Goal: Task Accomplishment & Management: Manage account settings

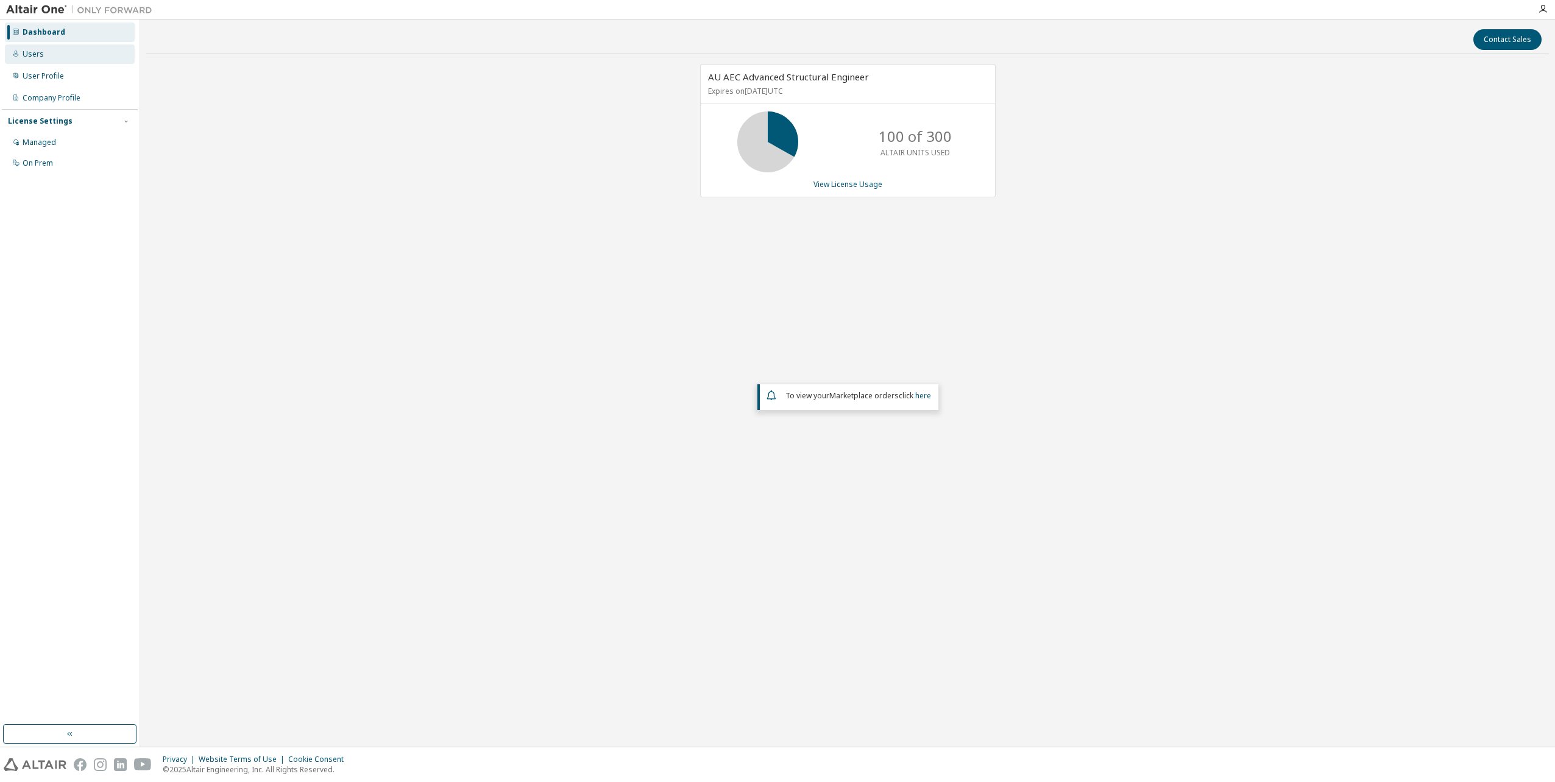
click at [27, 55] on div "Users" at bounding box center [33, 54] width 21 height 10
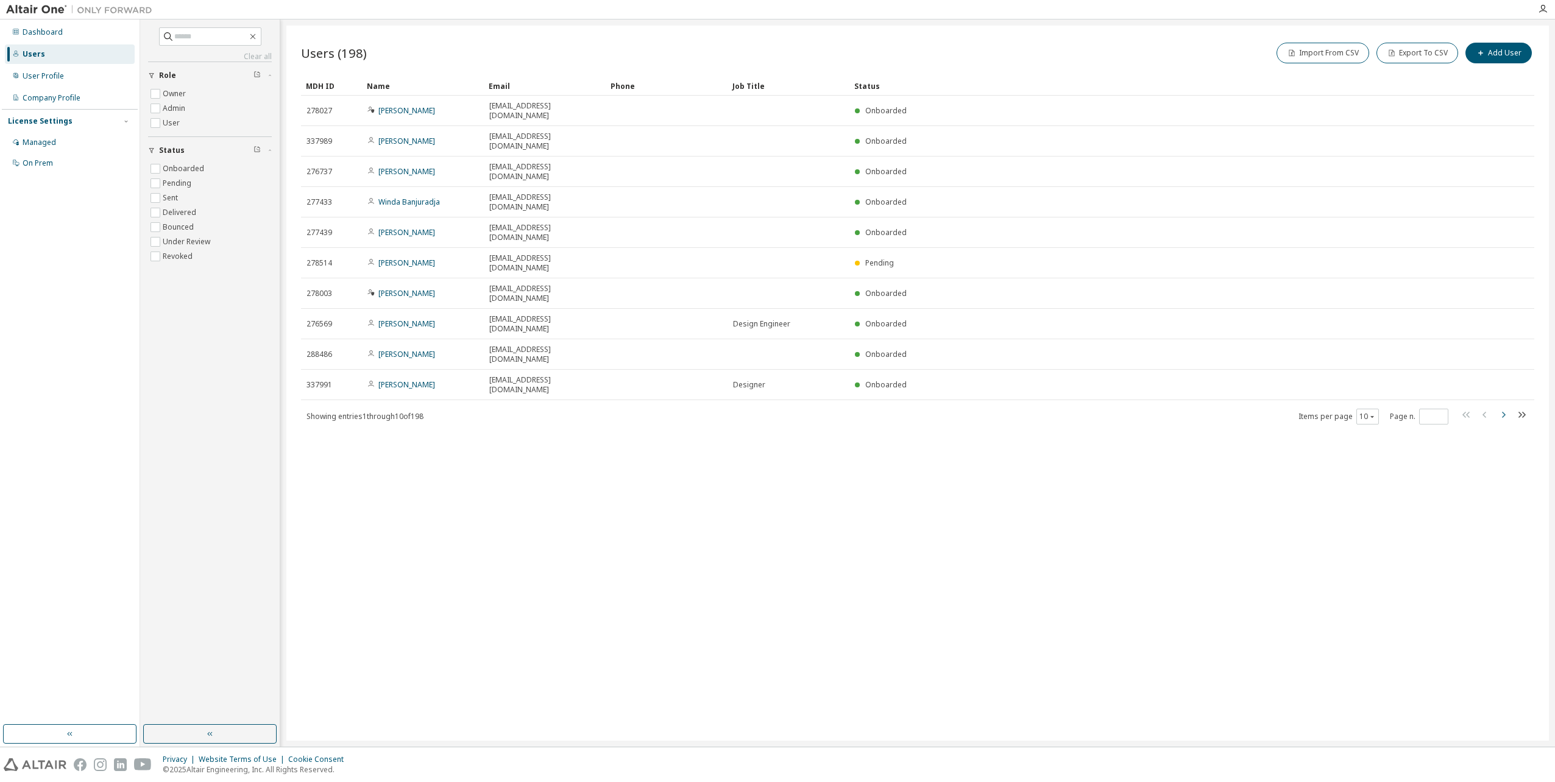
click at [1503, 412] on icon "button" at bounding box center [1504, 415] width 4 height 6
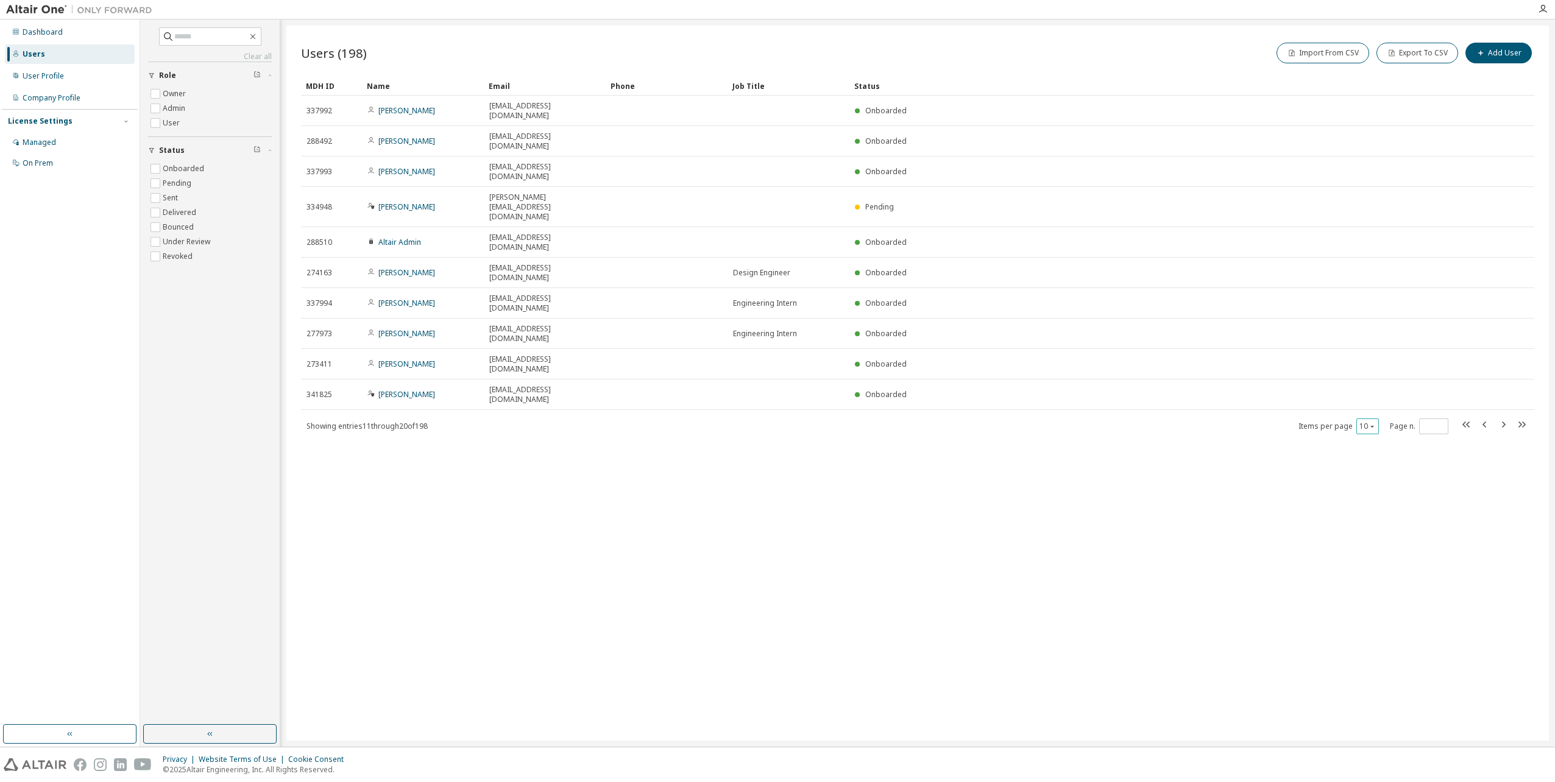
click at [1374, 423] on icon "button" at bounding box center [1371, 426] width 7 height 7
click at [1373, 362] on div "30" at bounding box center [1404, 365] width 97 height 15
type input "*"
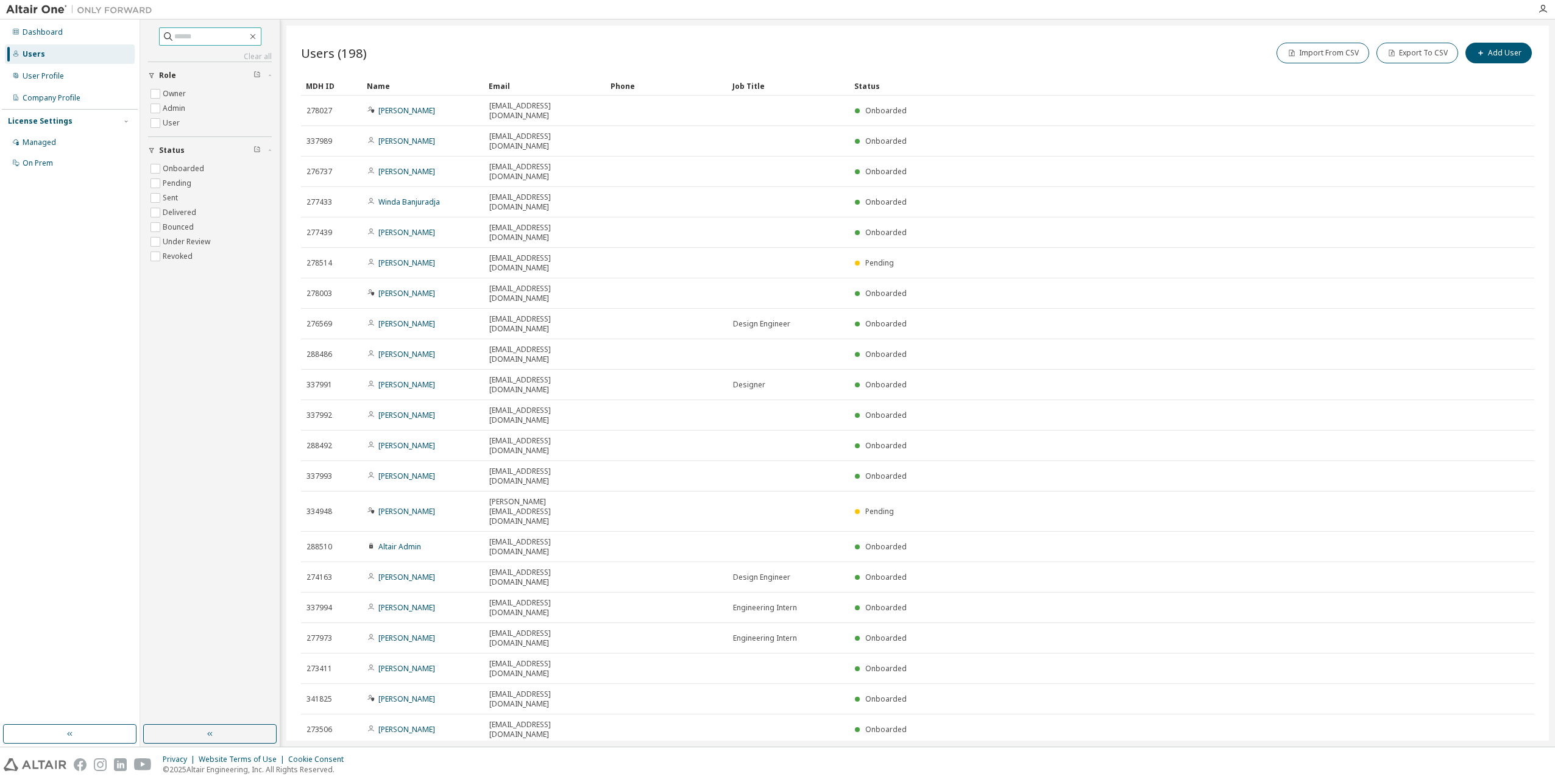
click at [181, 37] on input "text" at bounding box center [210, 36] width 73 height 12
type input "******"
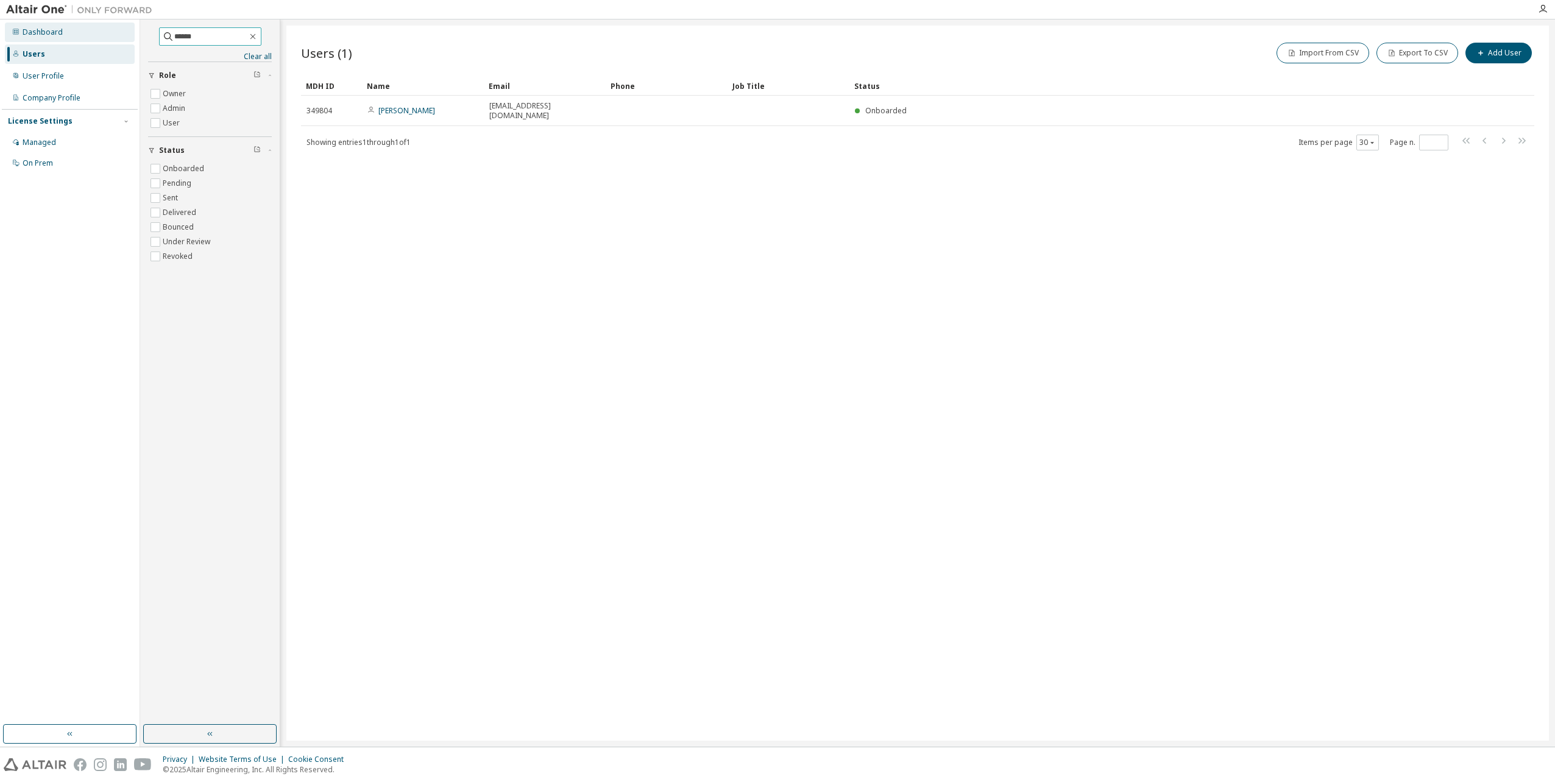
drag, startPoint x: 217, startPoint y: 32, endPoint x: 121, endPoint y: 27, distance: 96.4
click at [121, 27] on div "Dashboard Users User Profile Company Profile License Settings Managed On Prem *…" at bounding box center [777, 382] width 1555 height 727
click at [1221, 613] on div "Users (1) Import From CSV Export To CSV Add User Clear Load Save Save As Field …" at bounding box center [917, 383] width 1262 height 715
